Goal: Find specific page/section: Find specific page/section

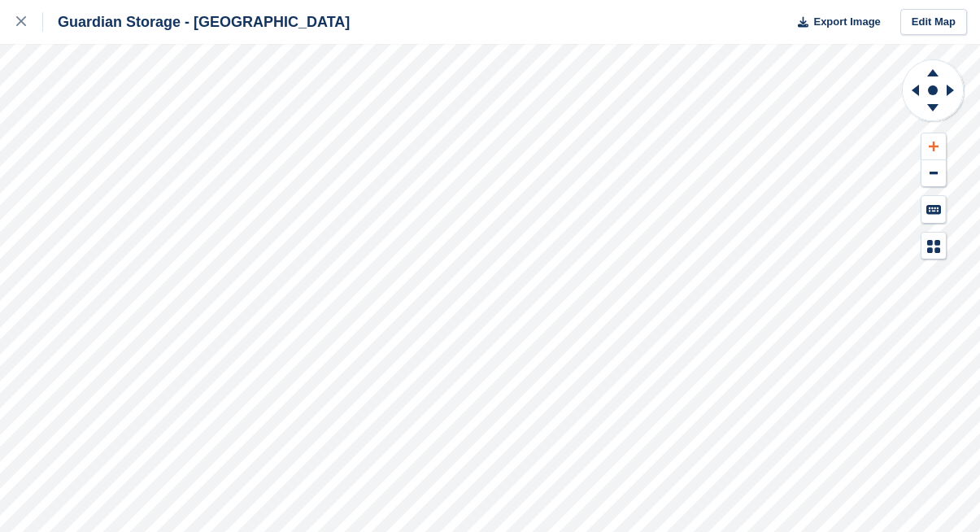
click at [932, 144] on icon at bounding box center [934, 146] width 10 height 11
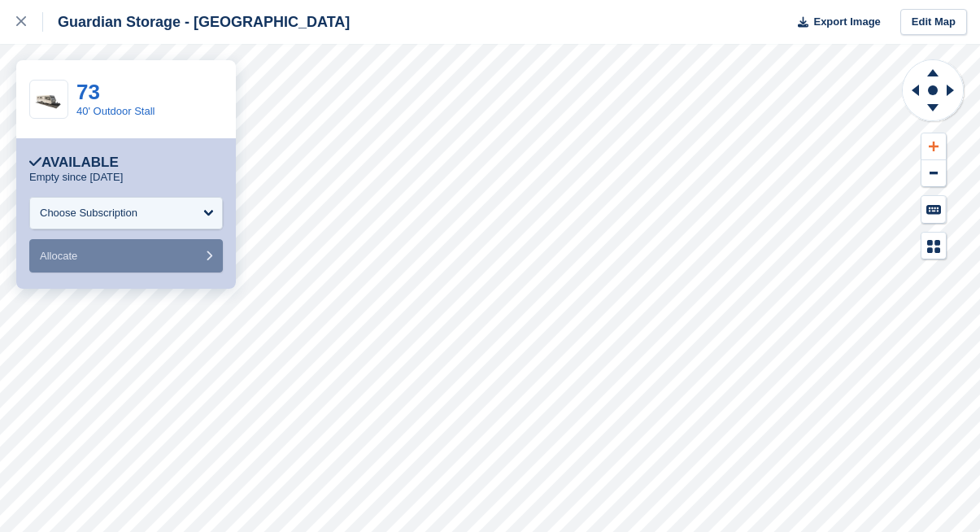
click at [937, 146] on icon at bounding box center [934, 147] width 10 height 10
click at [913, 85] on icon at bounding box center [913, 90] width 20 height 42
click at [934, 72] on icon at bounding box center [932, 72] width 11 height 7
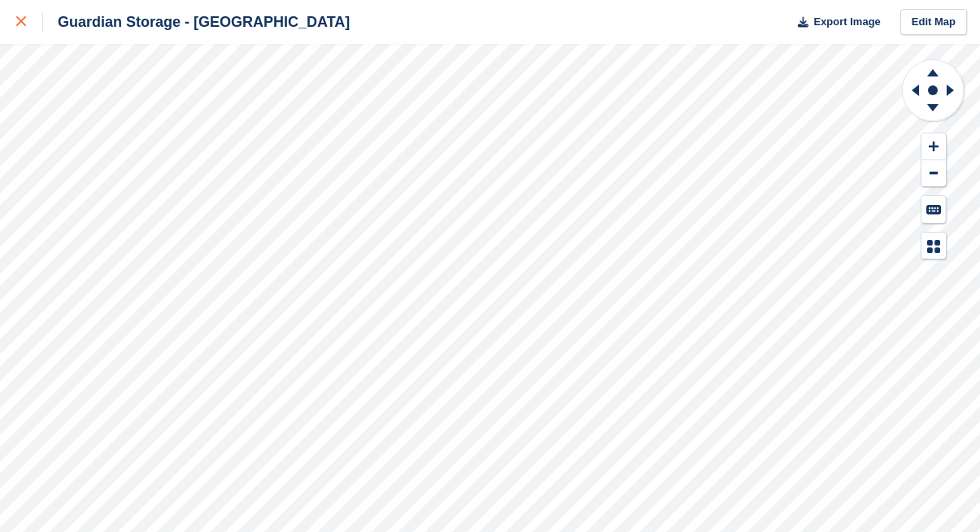
click at [24, 20] on icon at bounding box center [21, 21] width 10 height 10
click at [936, 150] on icon at bounding box center [934, 146] width 10 height 11
click at [917, 89] on icon at bounding box center [915, 90] width 7 height 11
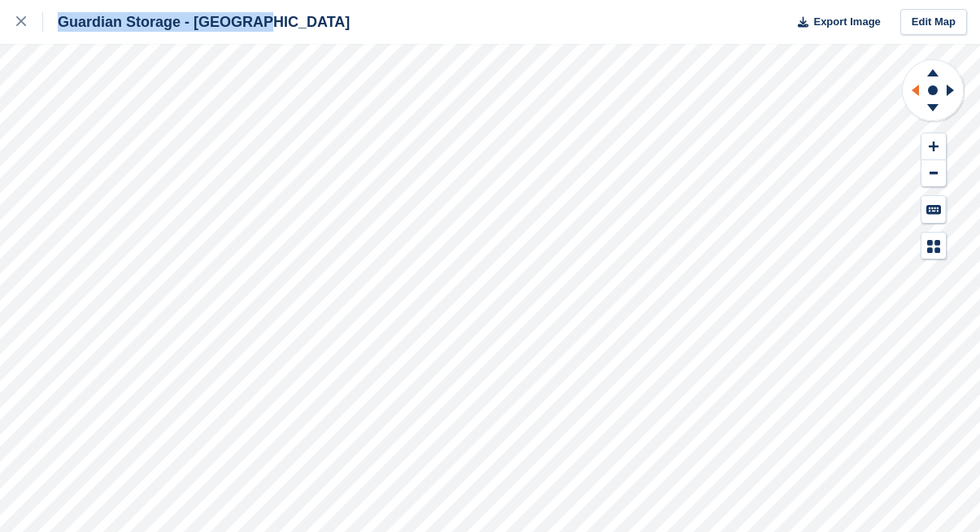
click at [917, 89] on icon at bounding box center [915, 90] width 7 height 11
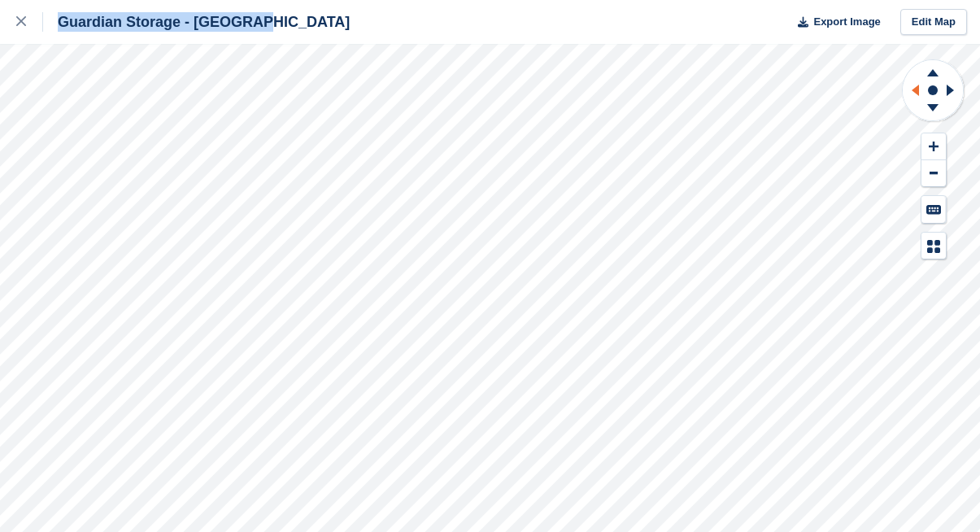
click at [917, 89] on icon at bounding box center [915, 90] width 7 height 11
click at [933, 72] on icon at bounding box center [932, 72] width 11 height 7
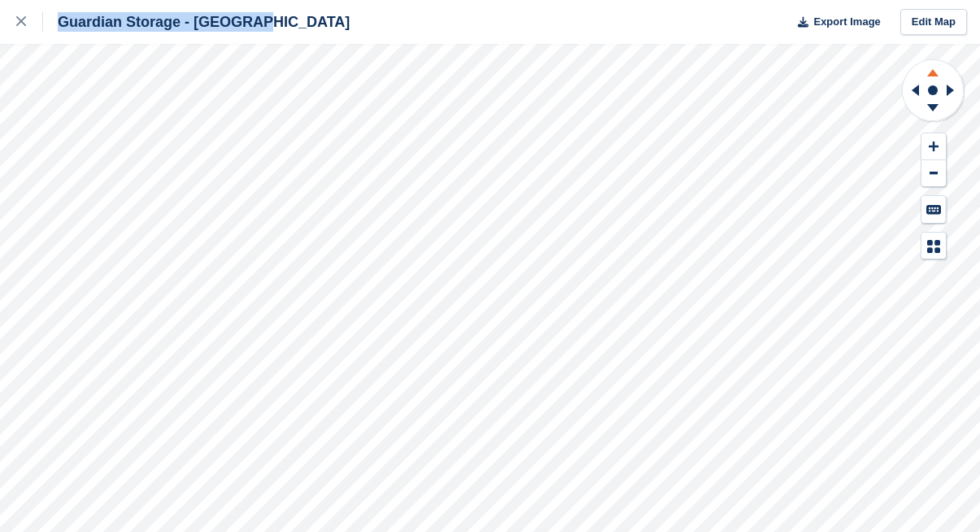
click at [933, 72] on icon at bounding box center [932, 72] width 11 height 7
click at [933, 143] on icon at bounding box center [934, 147] width 10 height 10
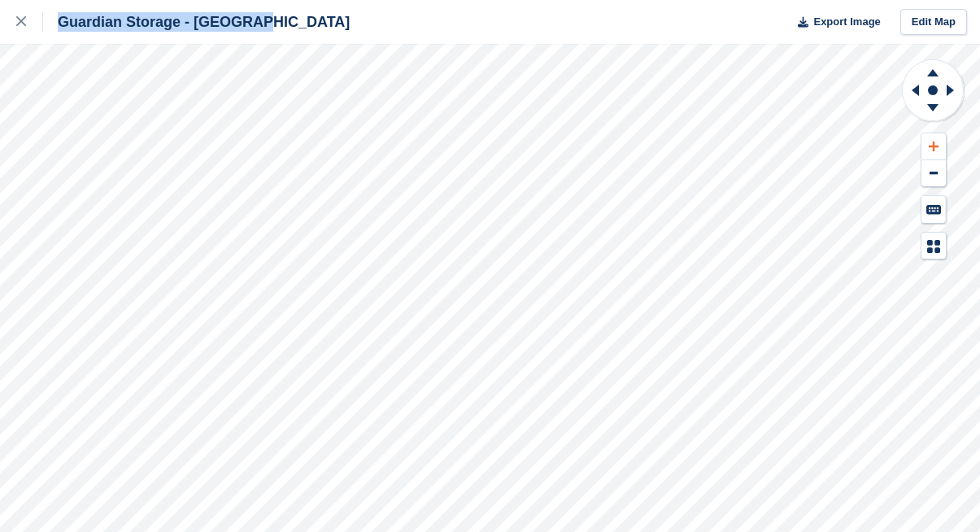
click at [932, 142] on icon at bounding box center [934, 146] width 10 height 11
click at [935, 76] on icon at bounding box center [932, 72] width 11 height 7
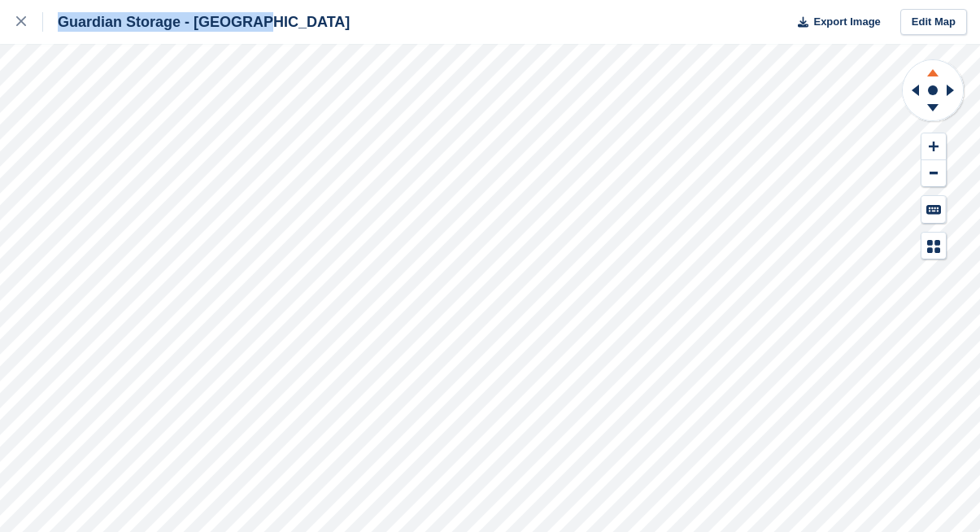
click at [935, 76] on icon at bounding box center [932, 72] width 11 height 7
click at [930, 144] on icon at bounding box center [934, 146] width 10 height 11
click at [932, 73] on icon at bounding box center [932, 72] width 11 height 7
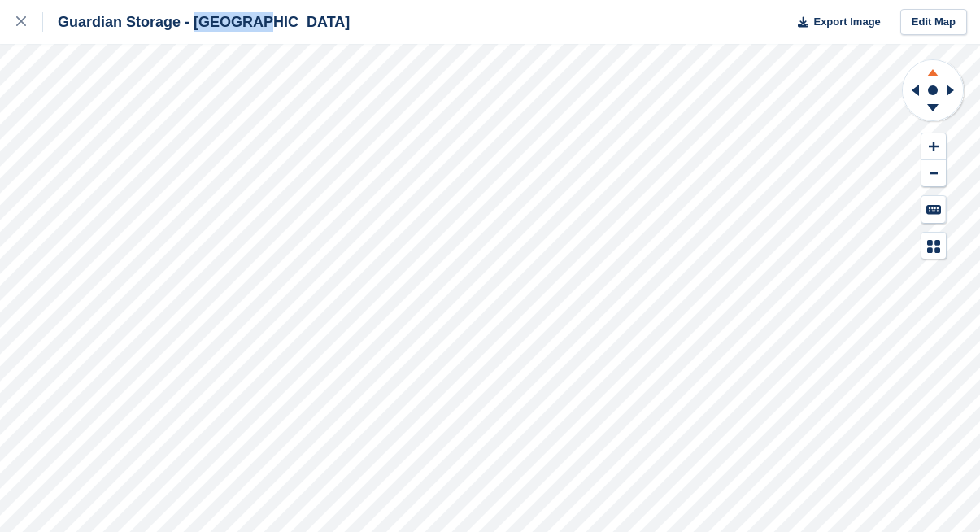
click at [932, 73] on icon at bounding box center [932, 72] width 11 height 7
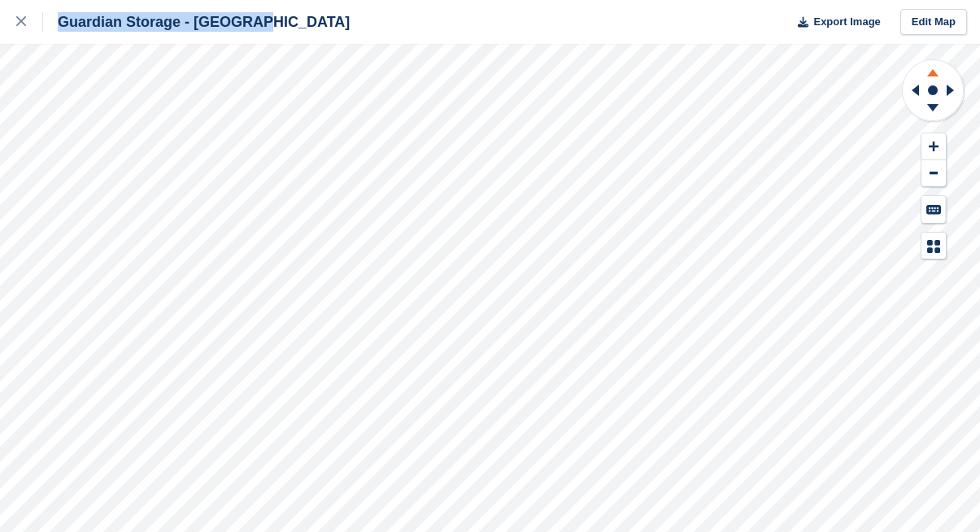
click at [932, 73] on icon at bounding box center [932, 72] width 11 height 7
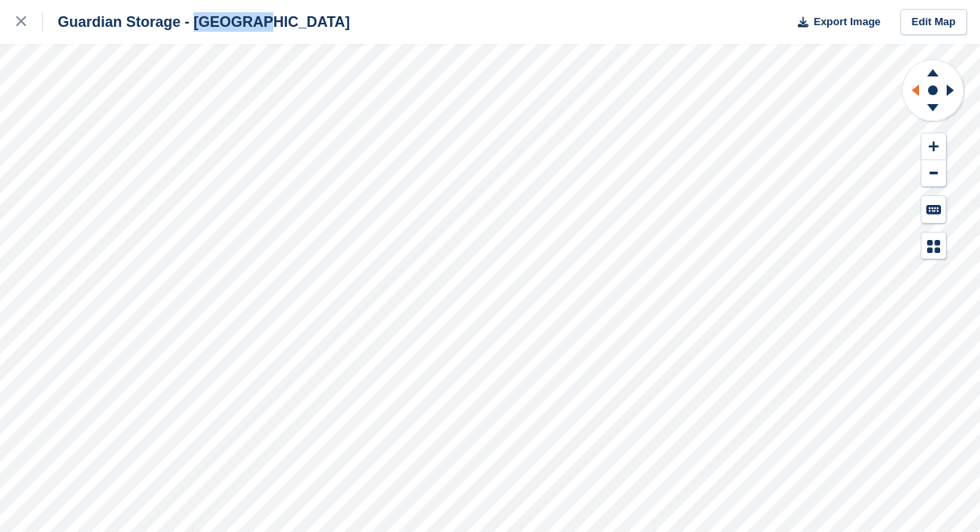
click at [917, 86] on icon at bounding box center [915, 90] width 7 height 11
